Goal: Find specific page/section: Find specific page/section

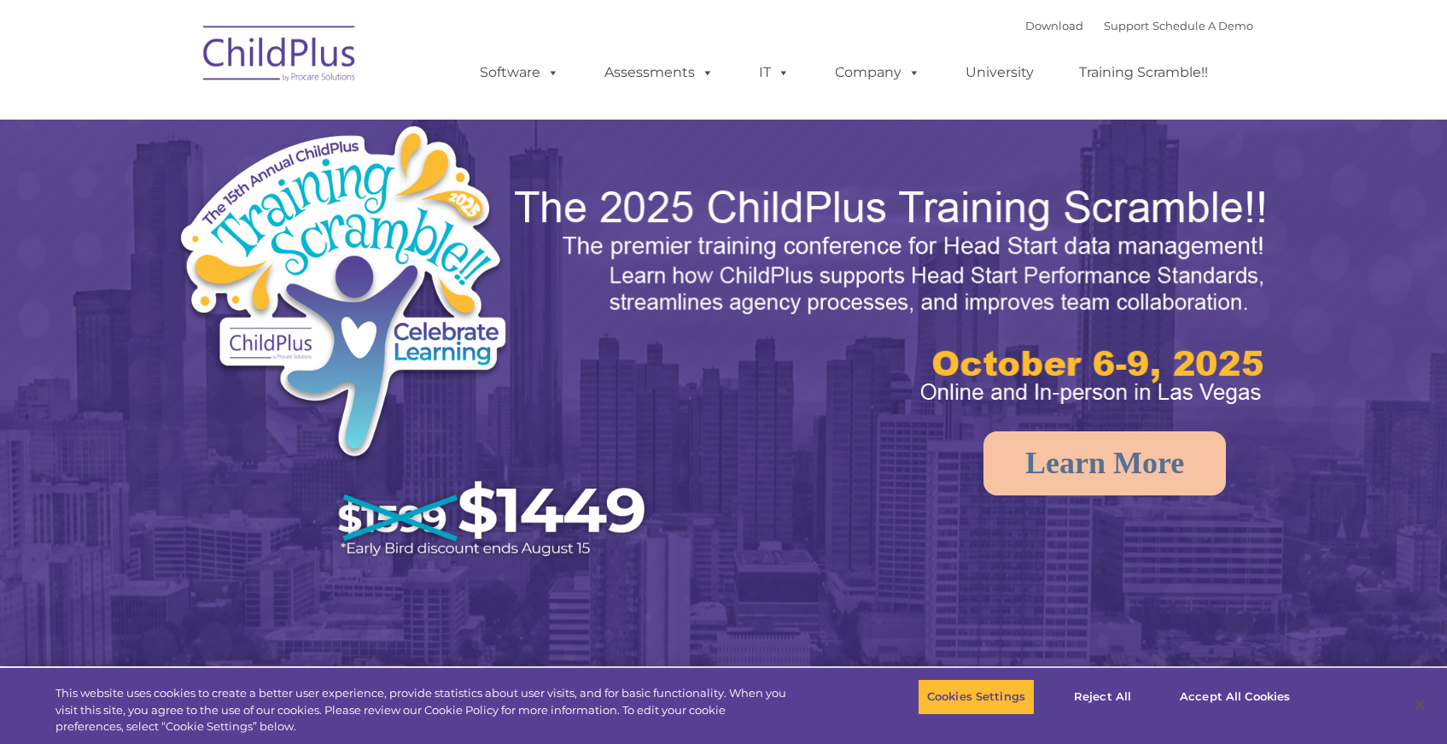
select select "MEDIUM"
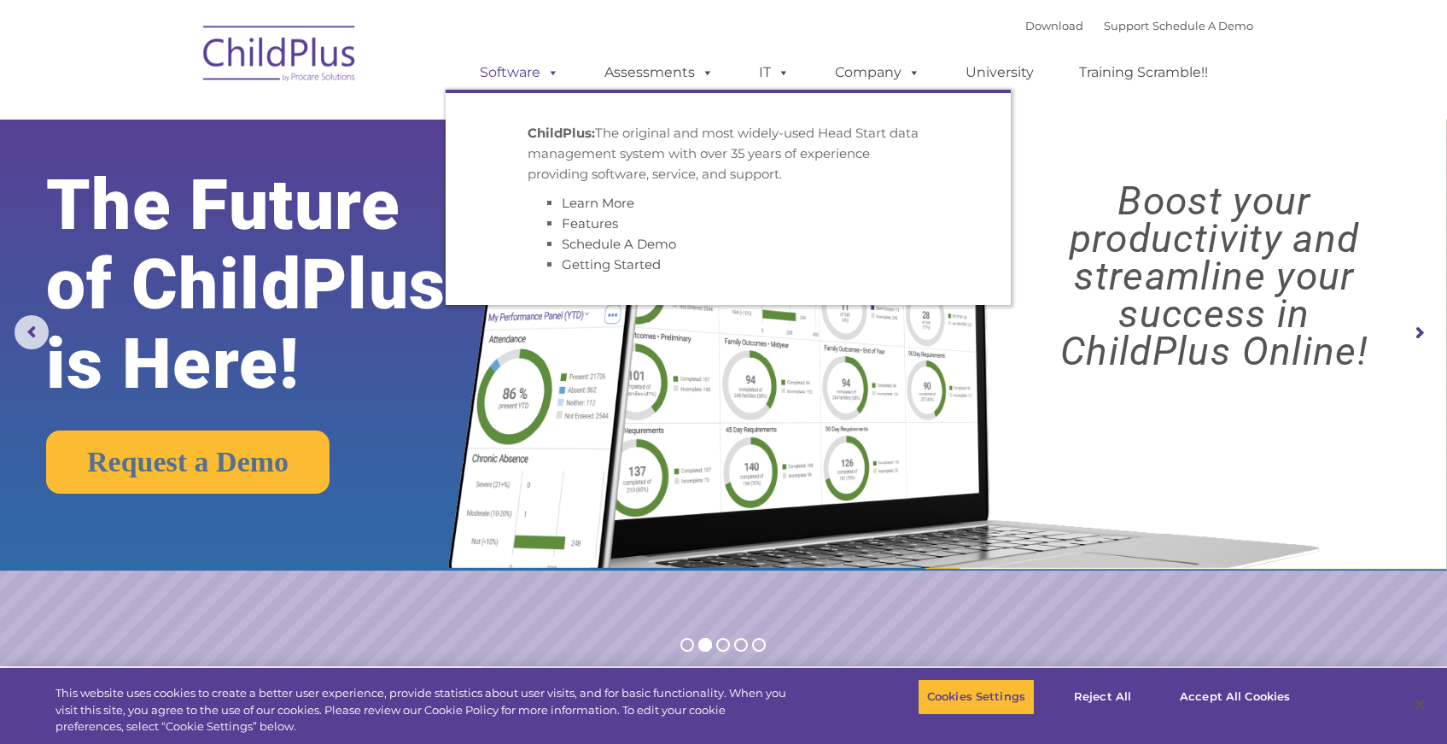
click at [524, 74] on link "Software" at bounding box center [520, 73] width 114 height 34
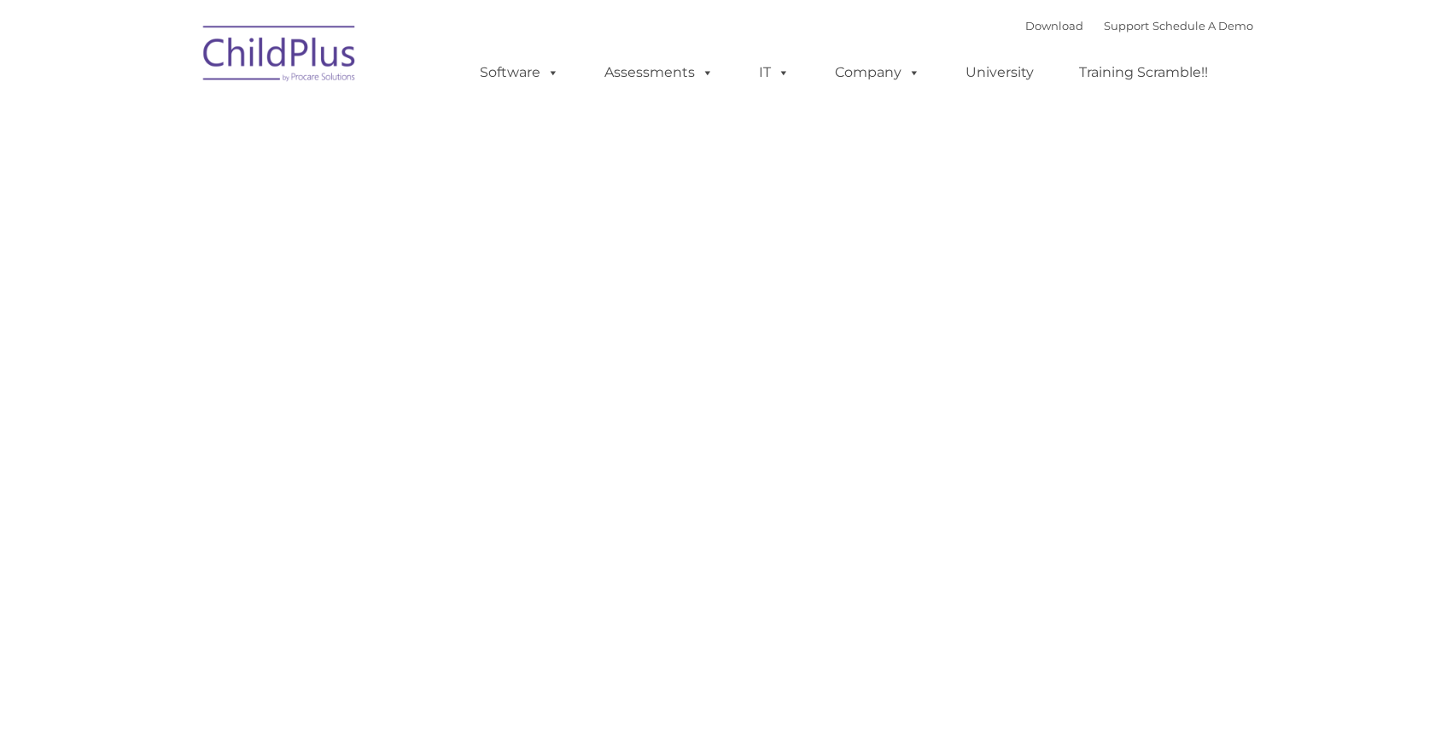
type input ""
